Goal: Transaction & Acquisition: Obtain resource

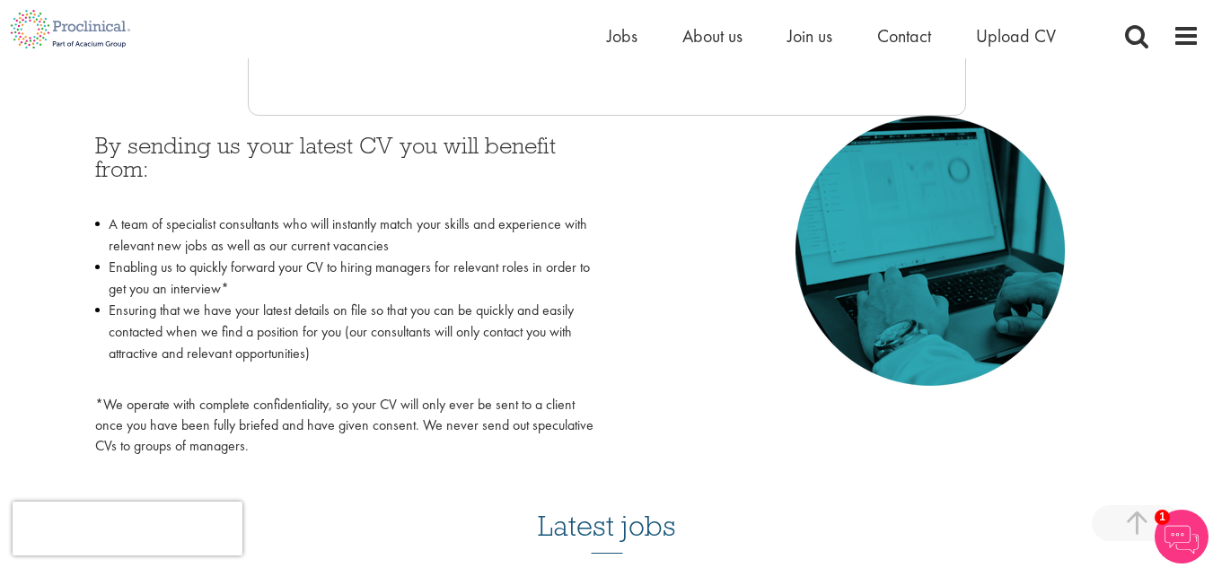
scroll to position [522, 0]
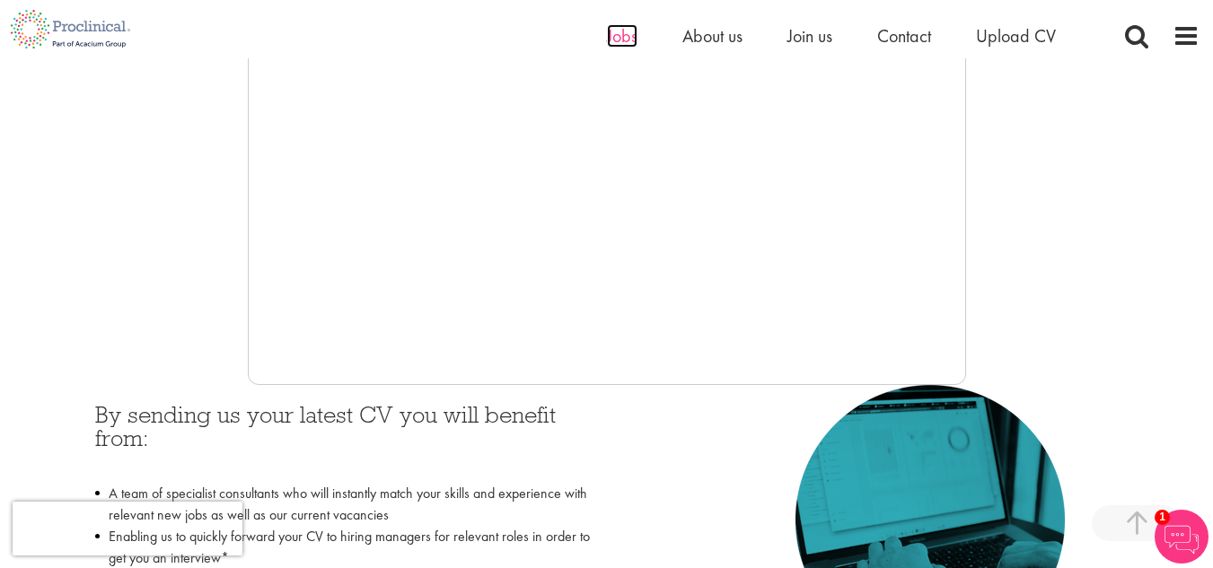
click at [620, 47] on span "Jobs" at bounding box center [622, 35] width 31 height 23
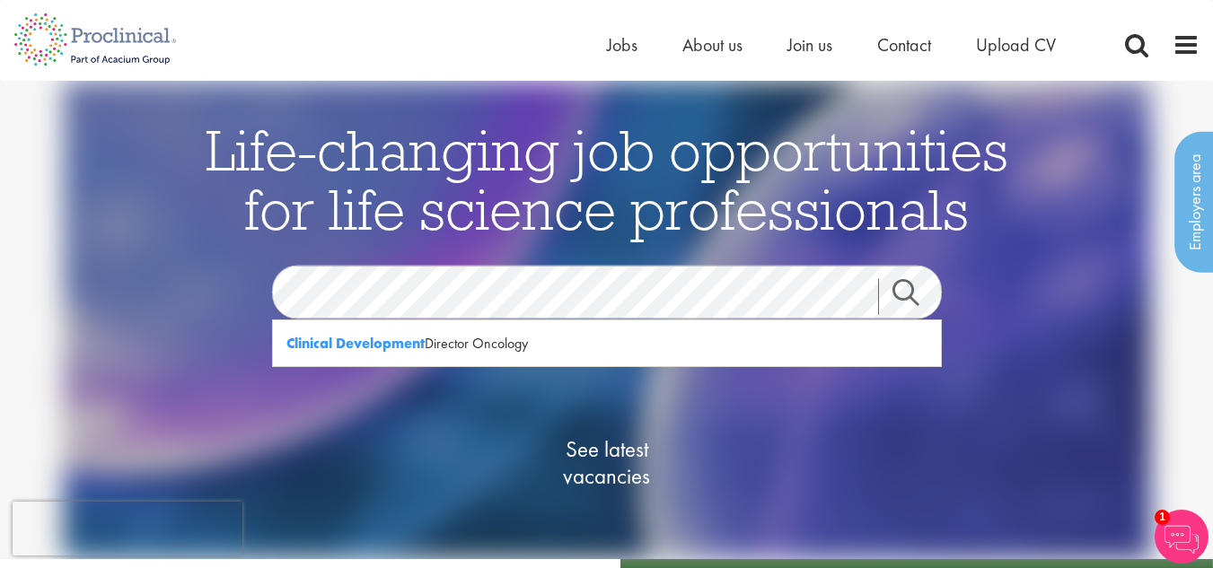
click at [914, 287] on link "Search" at bounding box center [916, 297] width 77 height 36
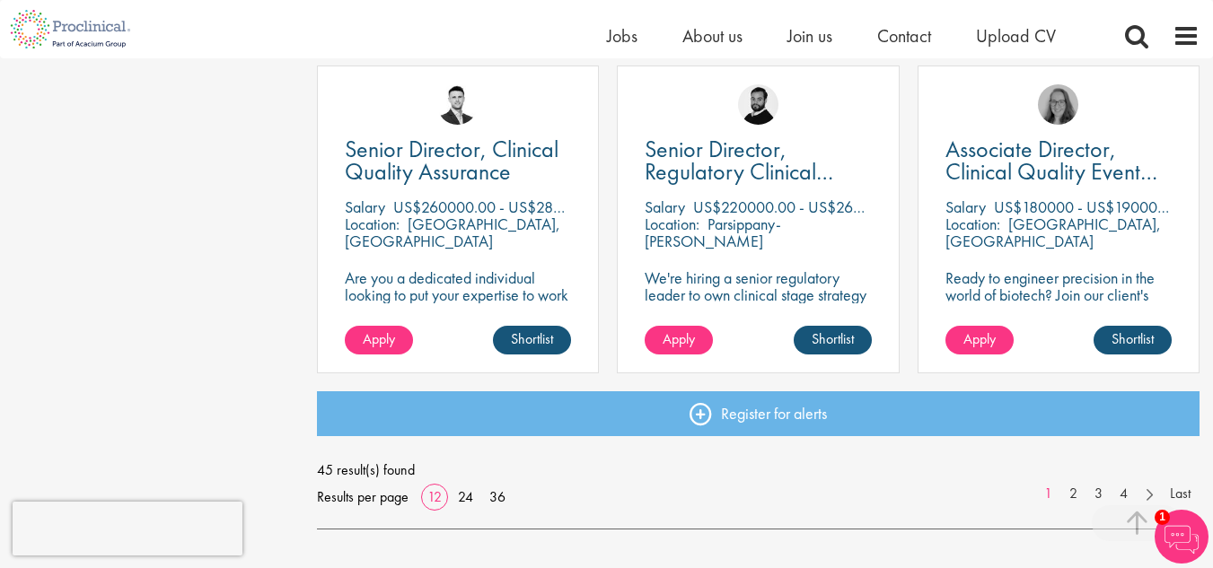
scroll to position [1437, 0]
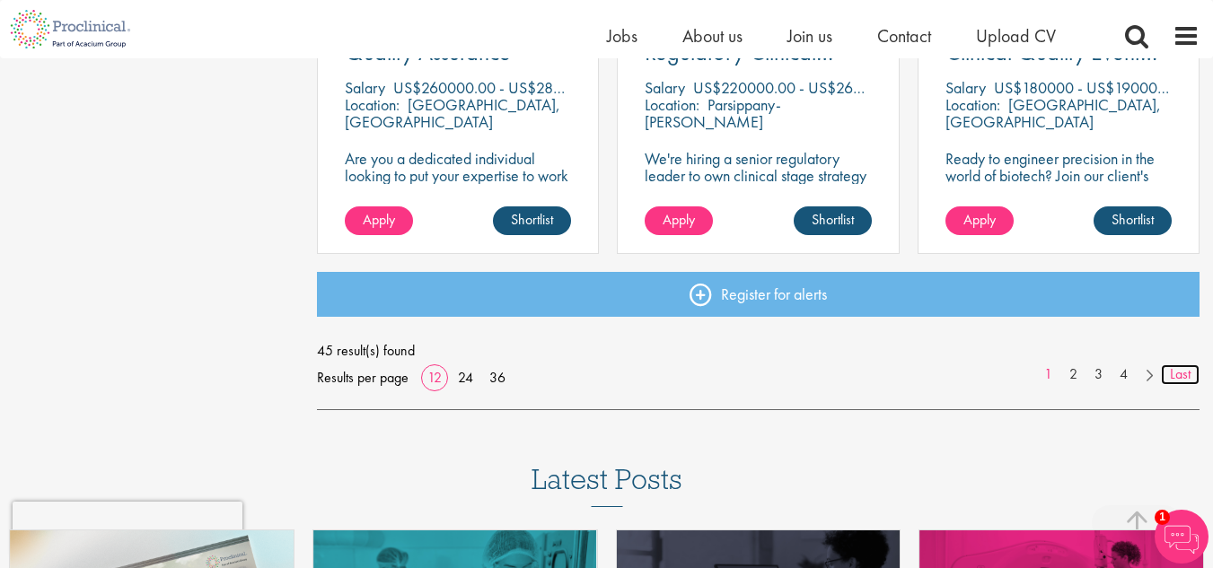
click at [1184, 375] on link "Last" at bounding box center [1180, 375] width 39 height 21
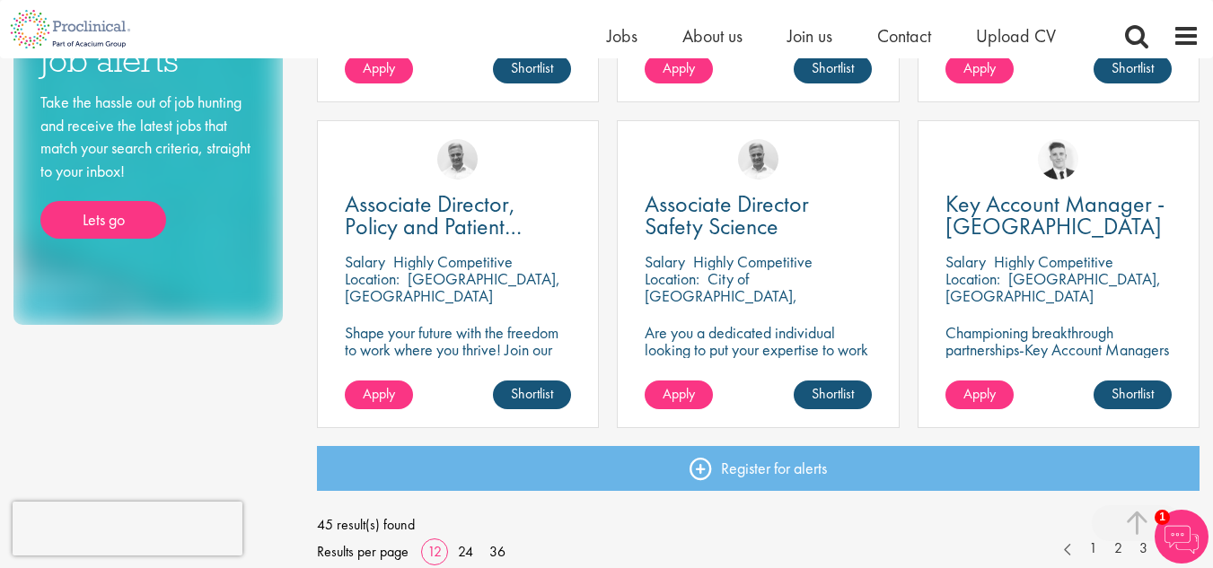
scroll to position [988, 0]
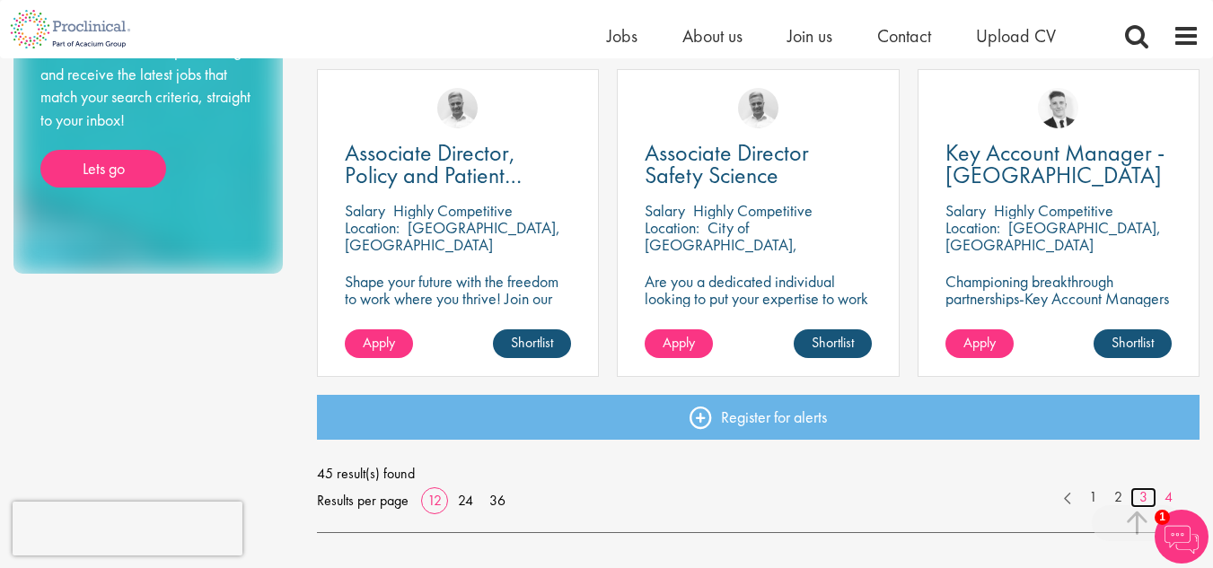
click at [1138, 501] on link "3" at bounding box center [1144, 498] width 26 height 21
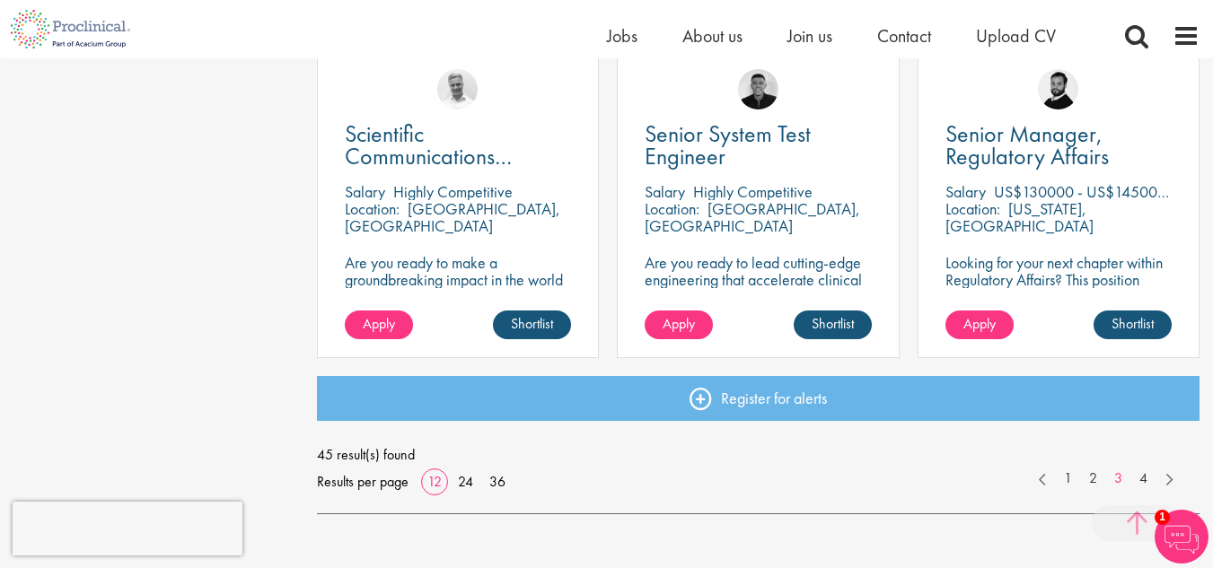
scroll to position [1437, 0]
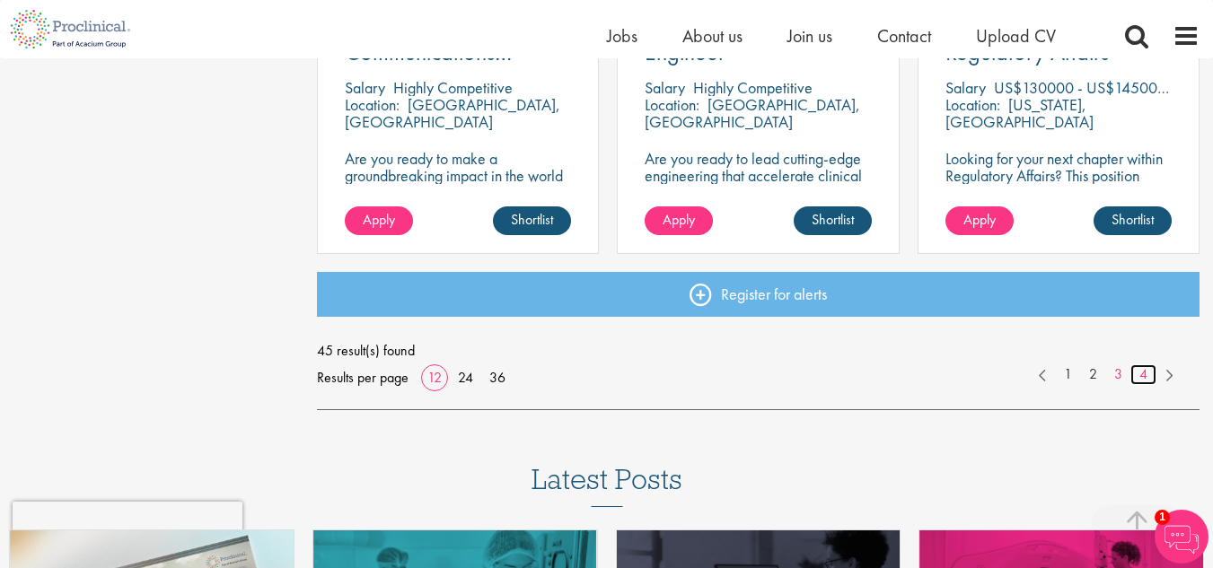
click at [1142, 375] on link "4" at bounding box center [1144, 375] width 26 height 21
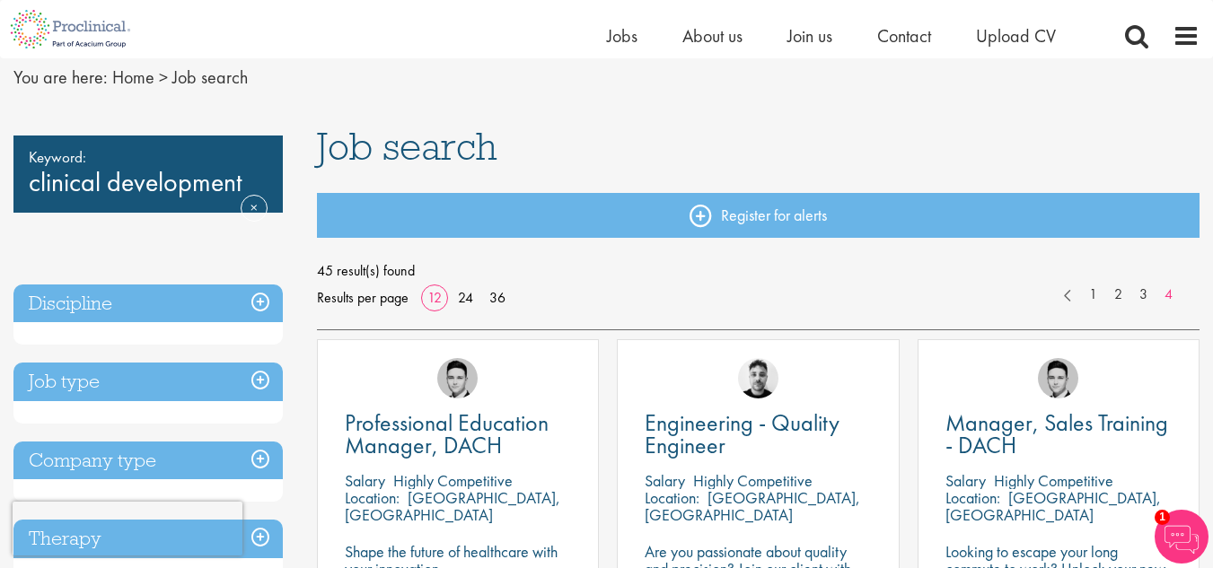
scroll to position [6, 0]
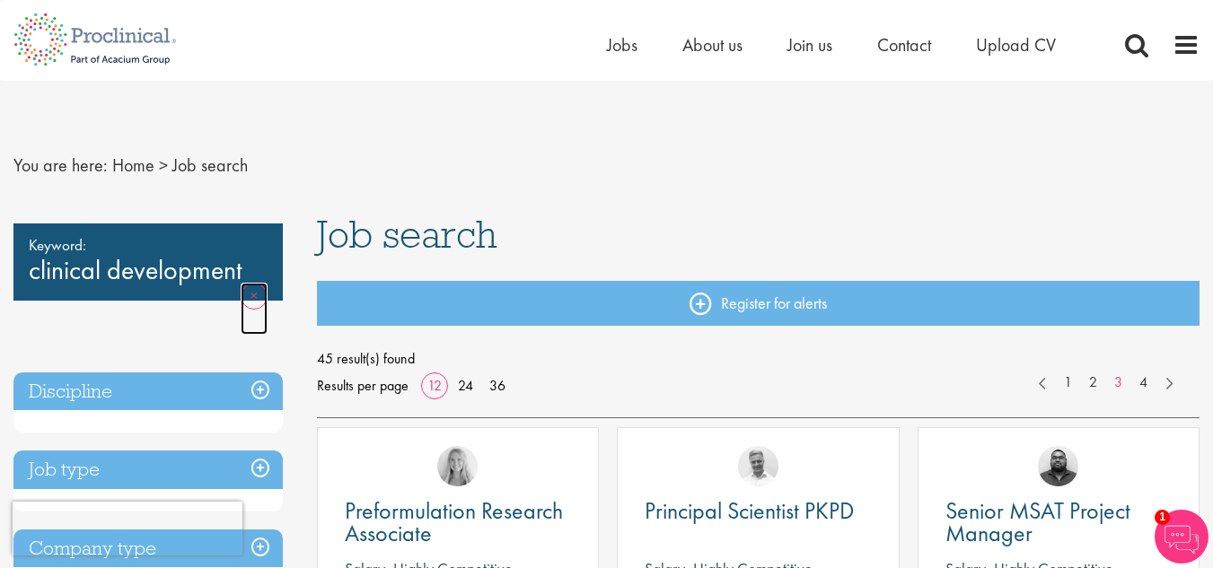
click at [247, 294] on link "Remove" at bounding box center [254, 309] width 27 height 52
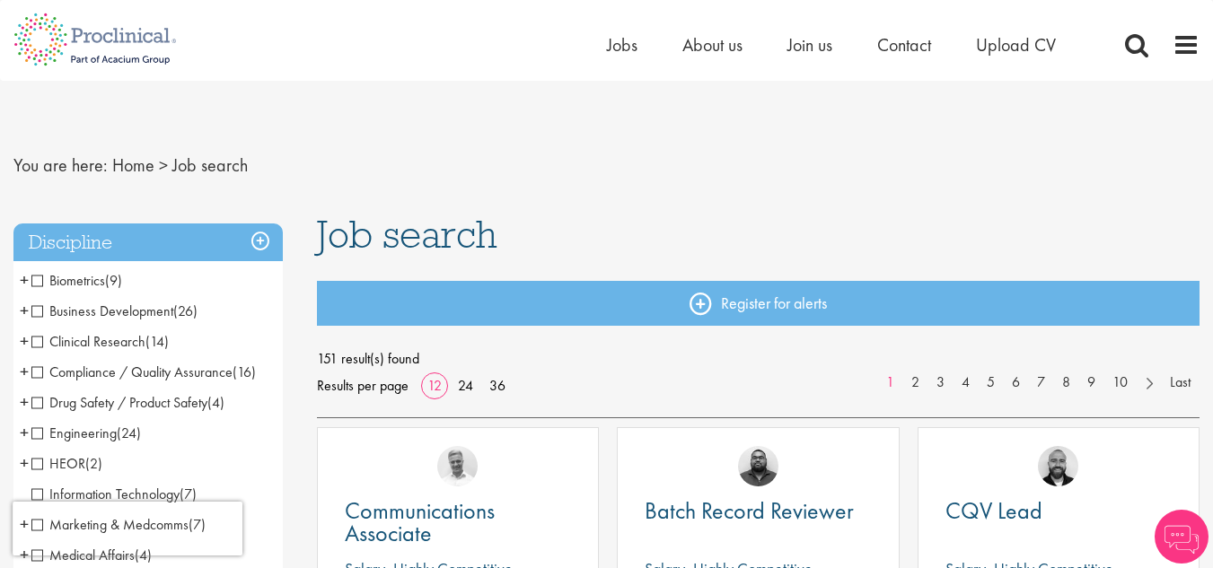
click at [38, 344] on span "Clinical Research" at bounding box center [88, 341] width 114 height 19
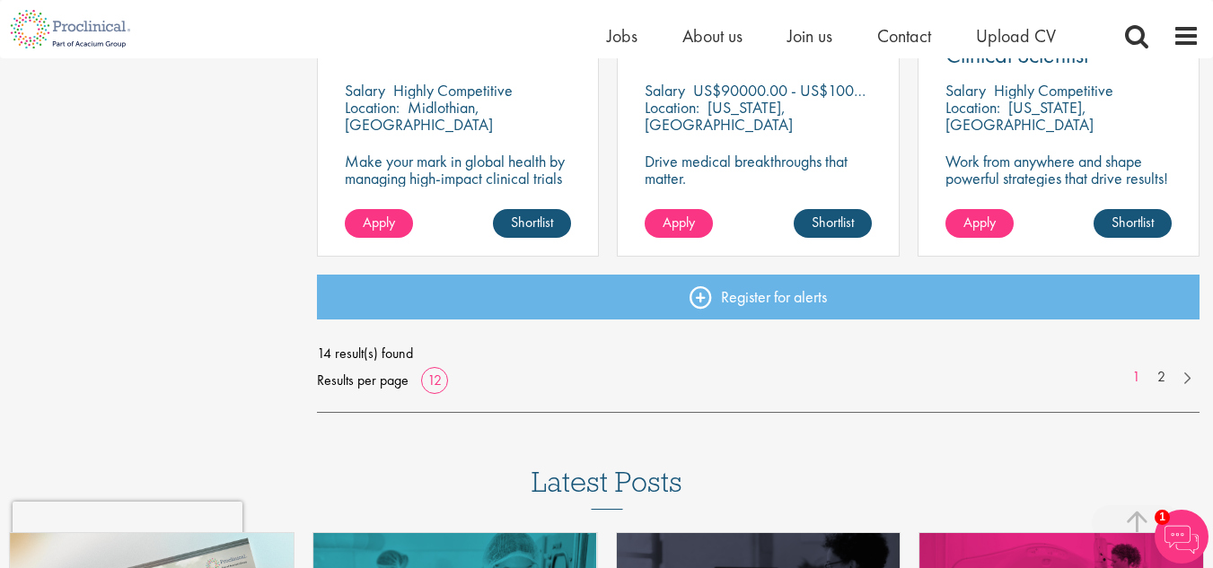
scroll to position [1437, 0]
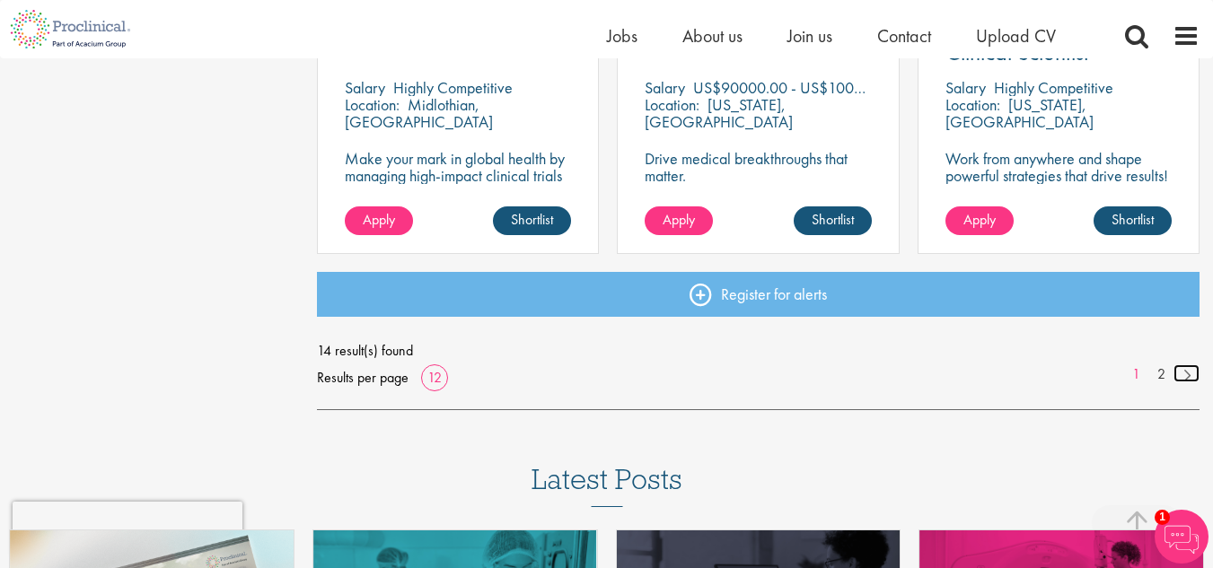
click at [1186, 374] on link at bounding box center [1187, 374] width 26 height 18
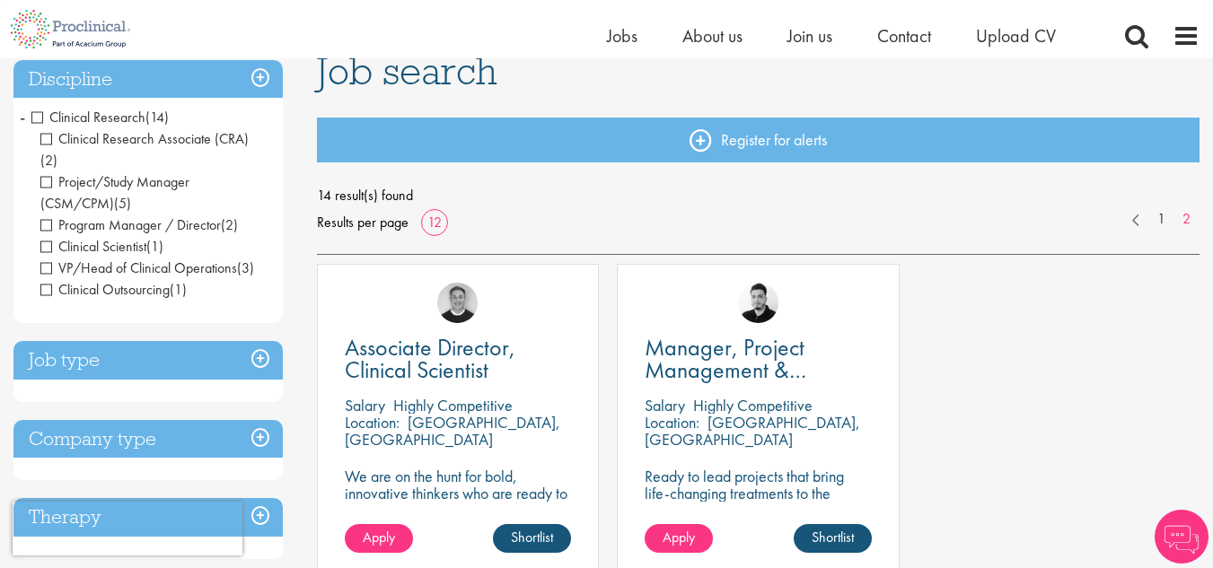
scroll to position [180, 0]
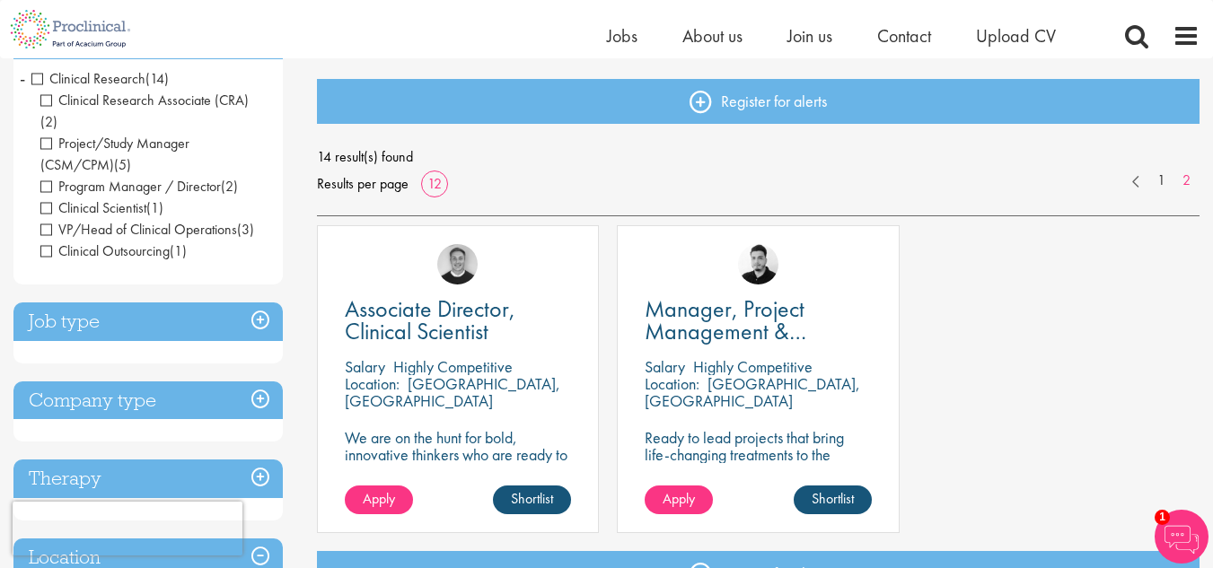
click at [47, 220] on span "VP/Head of Clinical Operations" at bounding box center [138, 229] width 197 height 19
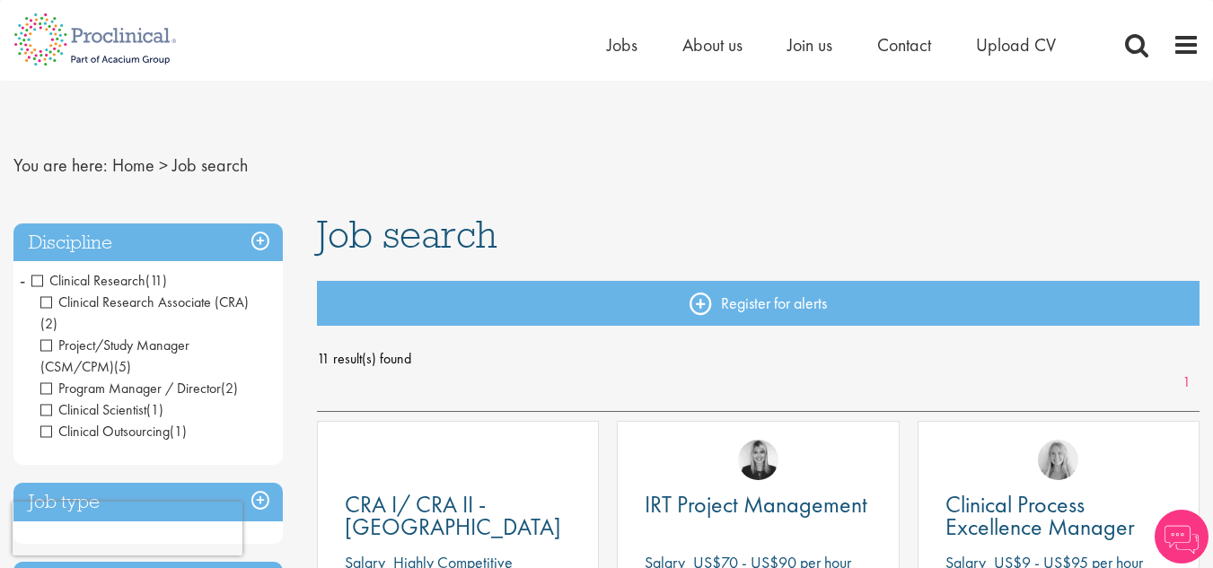
click at [51, 300] on span "Clinical Research Associate (CRA)" at bounding box center [144, 302] width 208 height 19
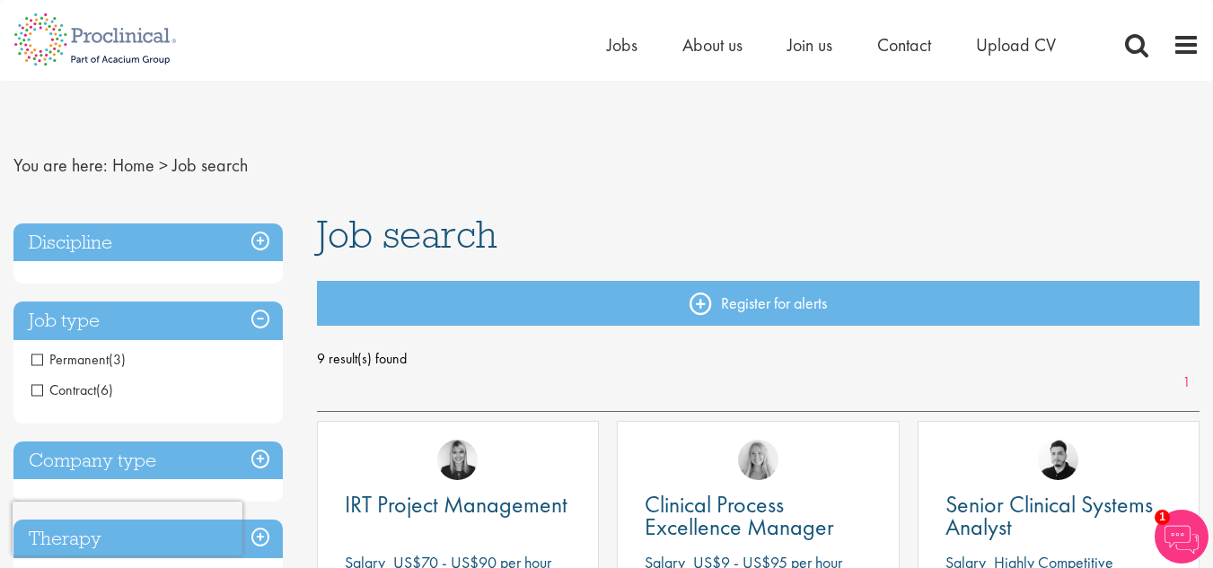
click at [43, 391] on span "Contract" at bounding box center [63, 390] width 65 height 19
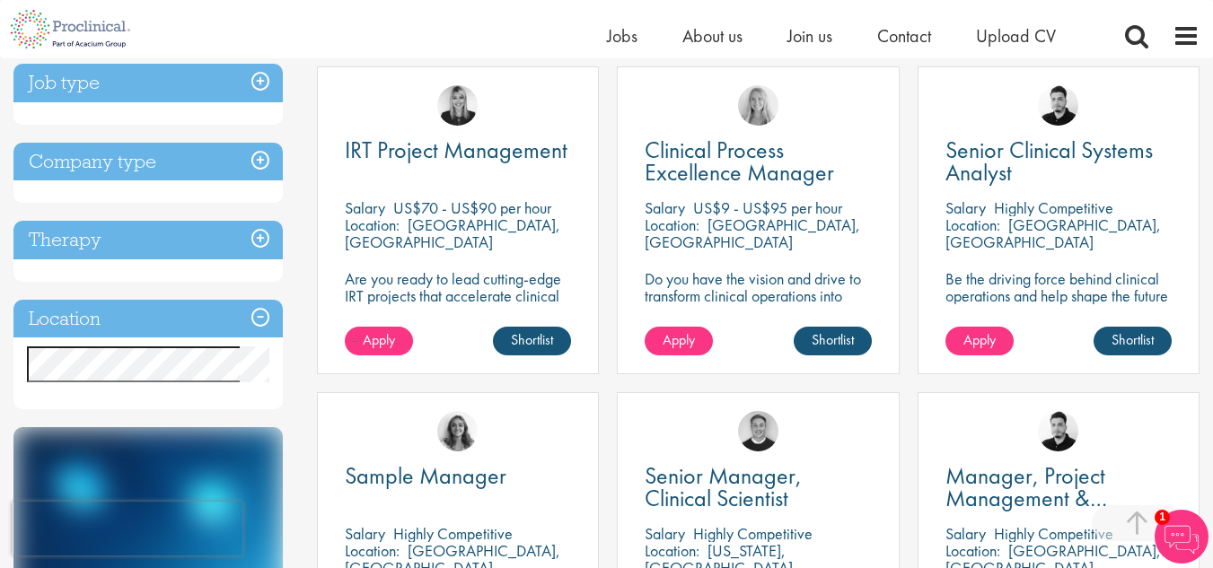
scroll to position [359, 0]
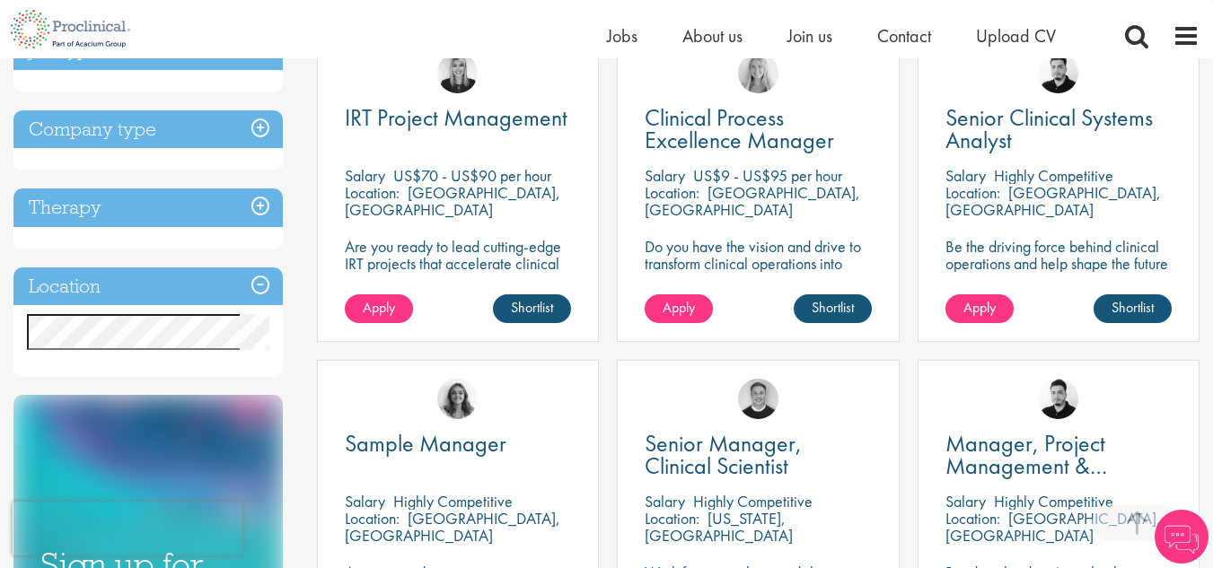
scroll to position [449, 0]
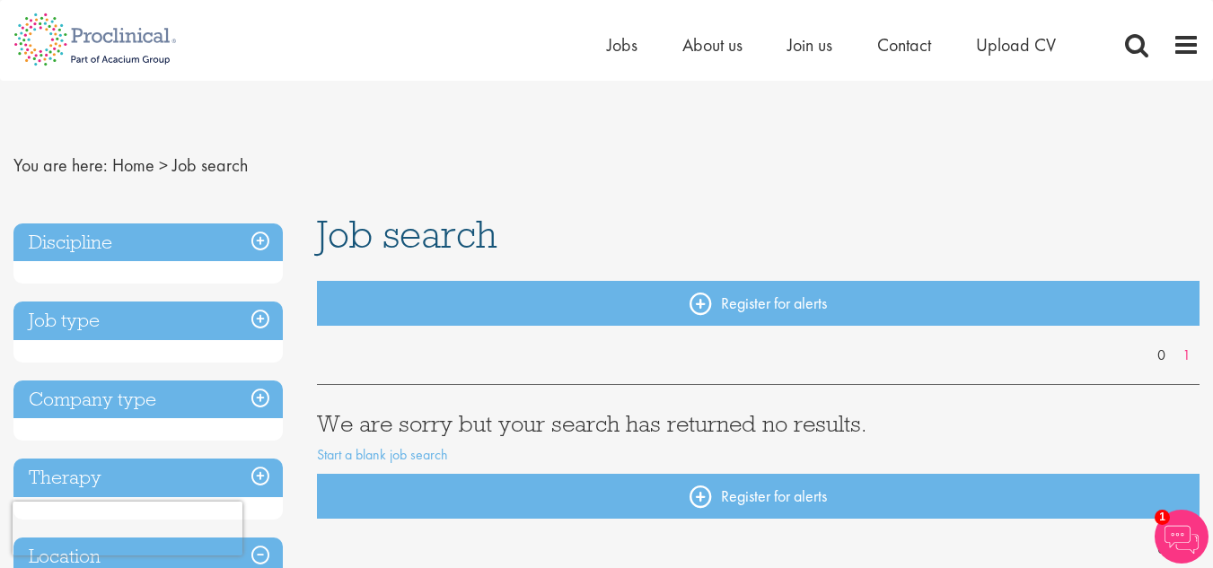
click at [254, 248] on h3 "Discipline" at bounding box center [147, 243] width 269 height 39
click at [89, 243] on h3 "Discipline" at bounding box center [147, 243] width 269 height 39
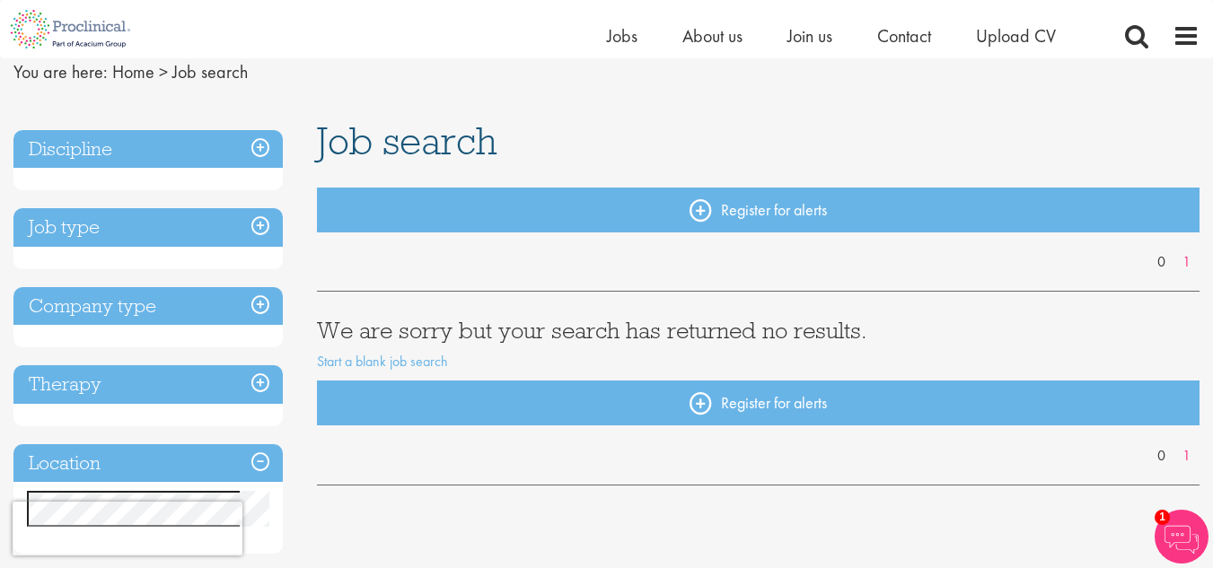
scroll to position [180, 0]
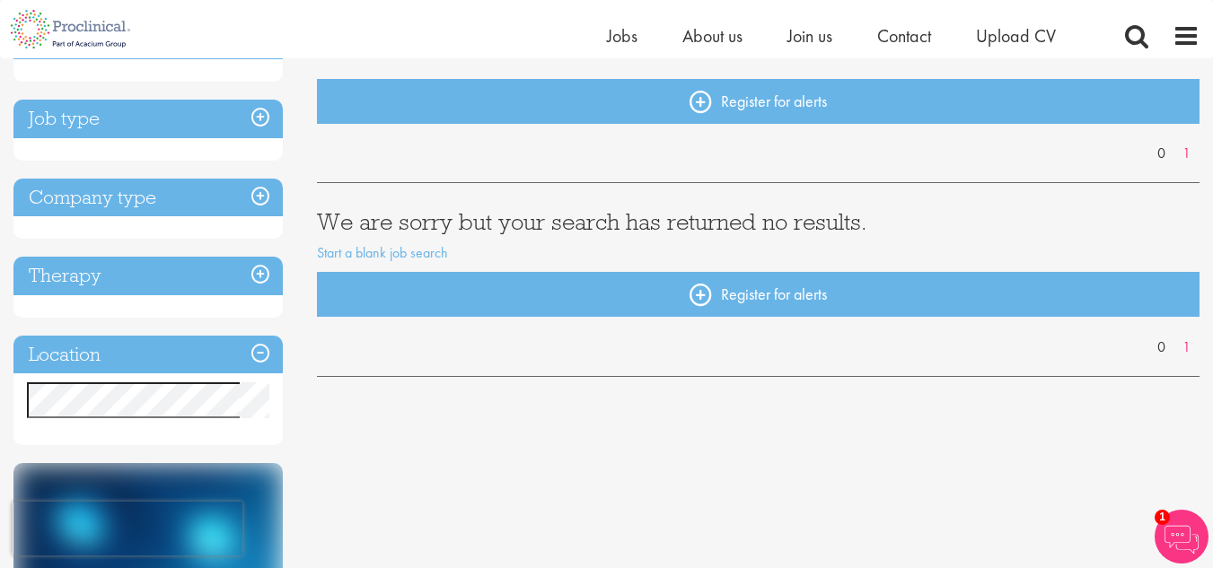
click at [49, 115] on h3 "Job type" at bounding box center [147, 119] width 269 height 39
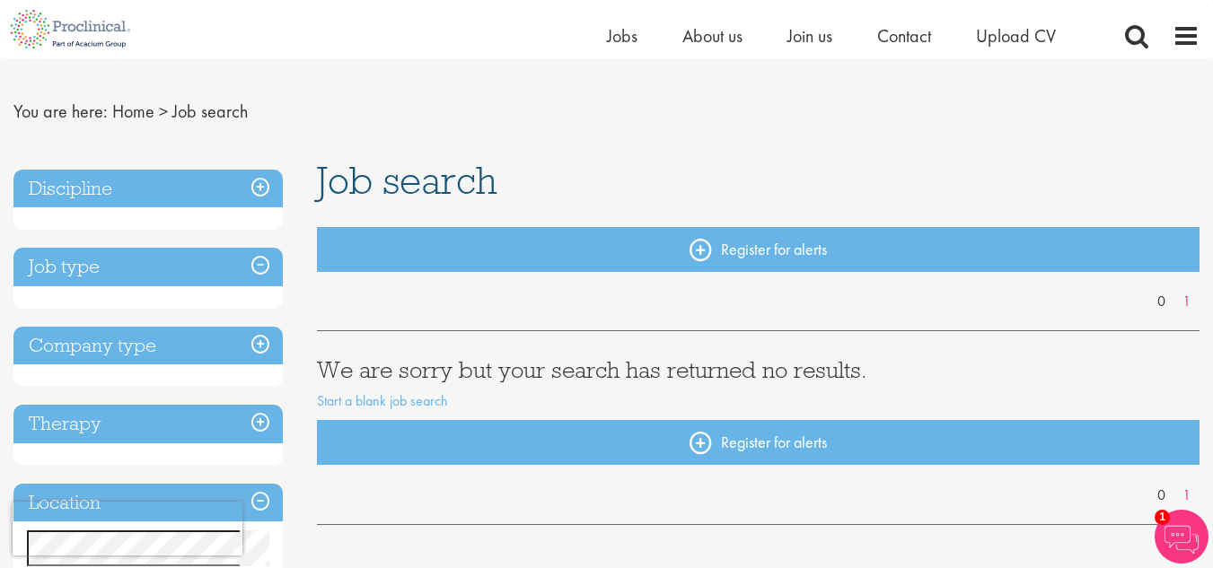
scroll to position [0, 0]
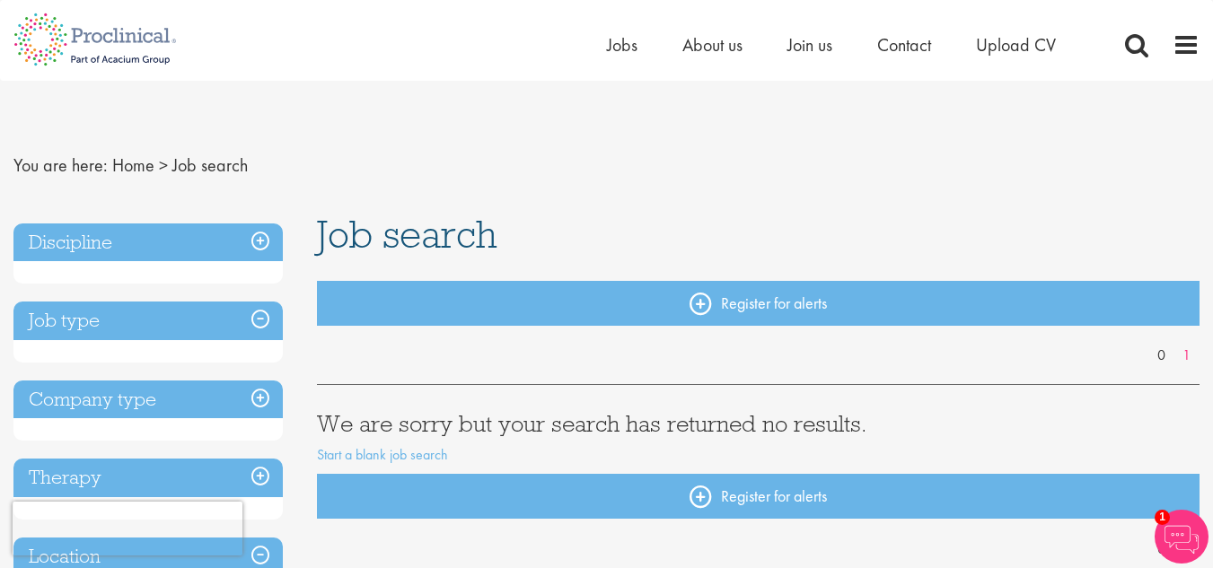
click at [71, 237] on h3 "Discipline" at bounding box center [147, 243] width 269 height 39
click at [1136, 43] on span at bounding box center [1136, 44] width 27 height 27
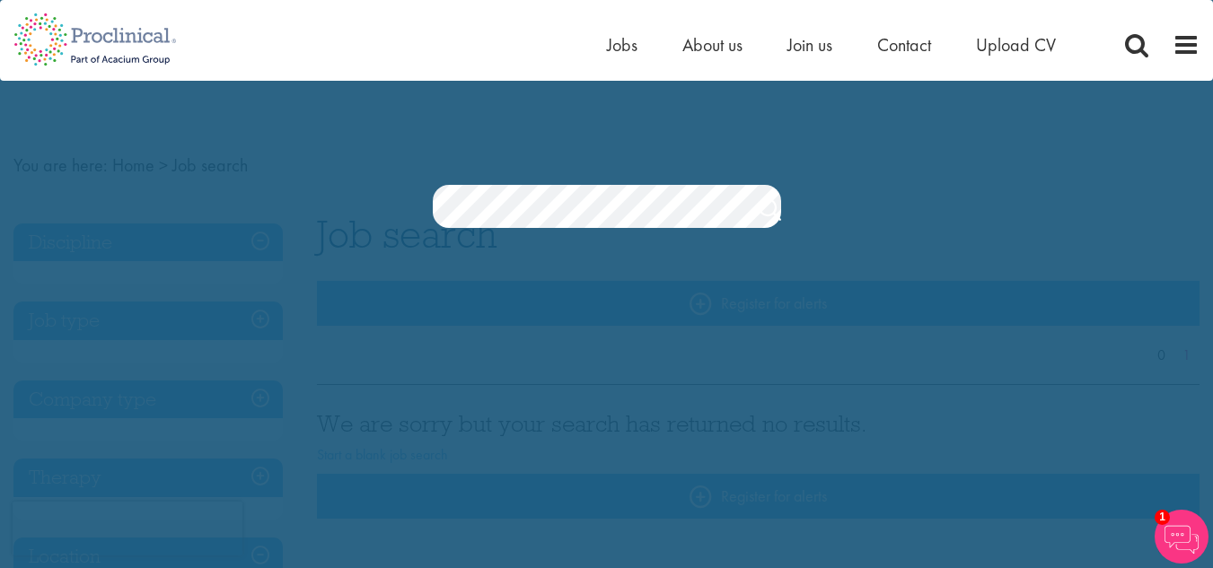
click at [1167, 515] on span "1" at bounding box center [1162, 517] width 15 height 15
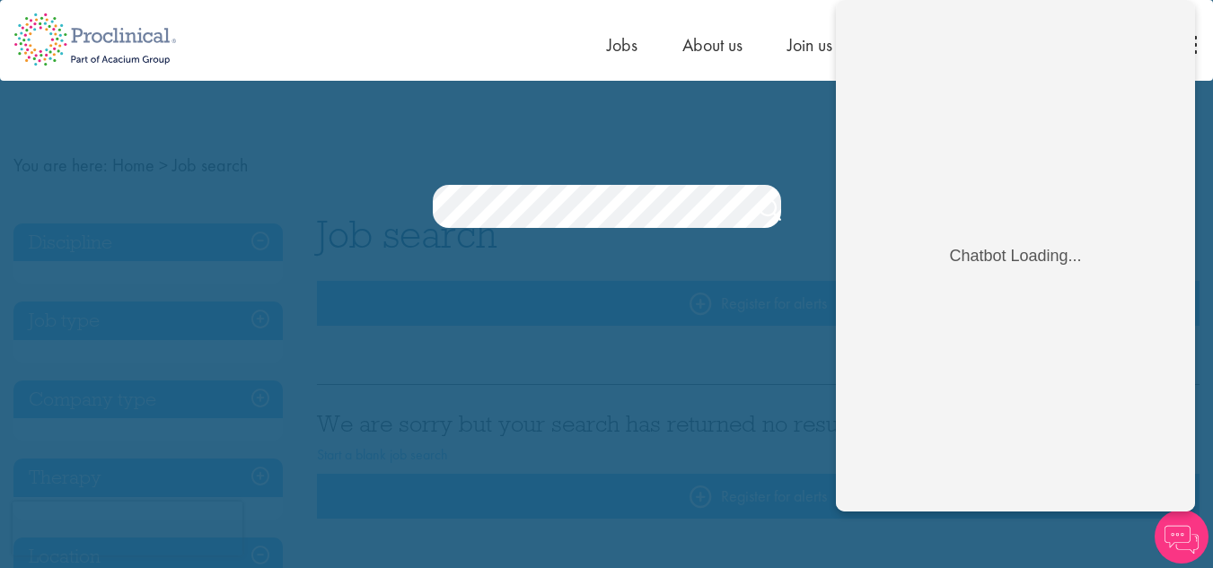
click at [468, 42] on div "Home Jobs About us Join us Contact Upload CV" at bounding box center [600, 33] width 1200 height 67
click at [447, 63] on div "Home Jobs About us Join us Contact Upload CV" at bounding box center [600, 33] width 1200 height 67
